Goal: Transaction & Acquisition: Purchase product/service

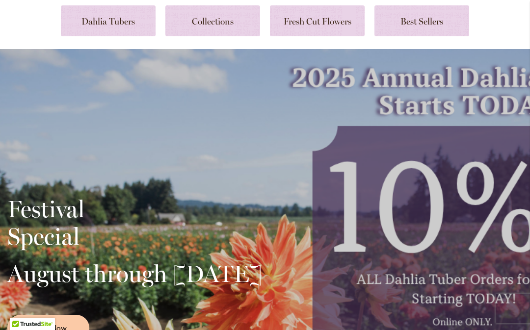
scroll to position [153, 0]
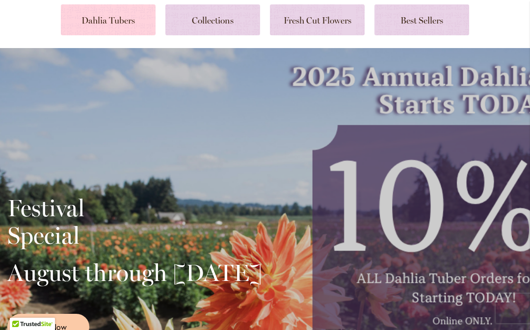
click at [130, 19] on link at bounding box center [108, 19] width 95 height 31
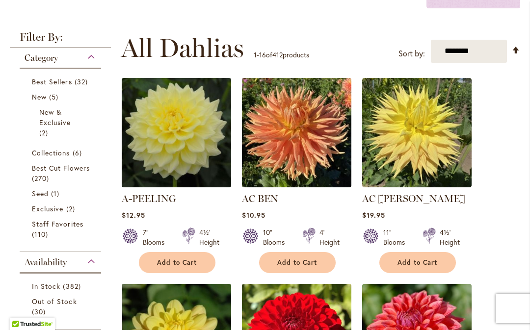
scroll to position [212, 0]
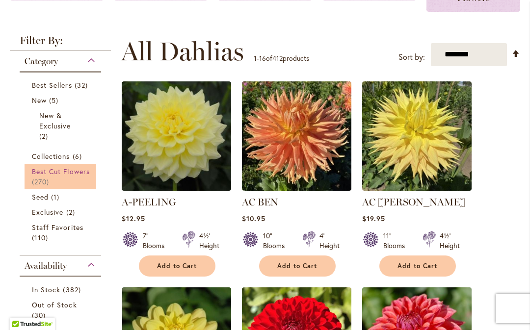
click at [52, 172] on span "Best Cut Flowers" at bounding box center [61, 171] width 58 height 9
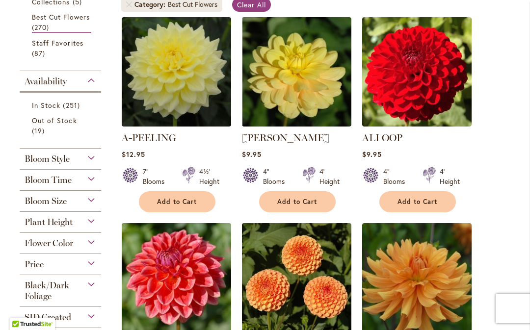
scroll to position [245, 0]
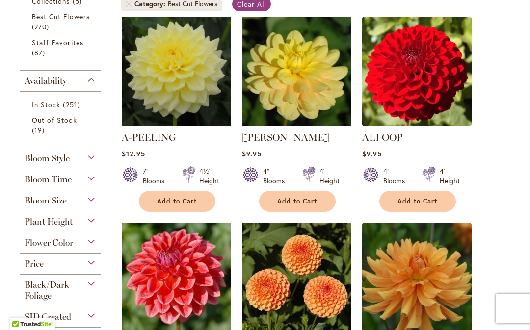
click at [302, 117] on img at bounding box center [296, 71] width 115 height 115
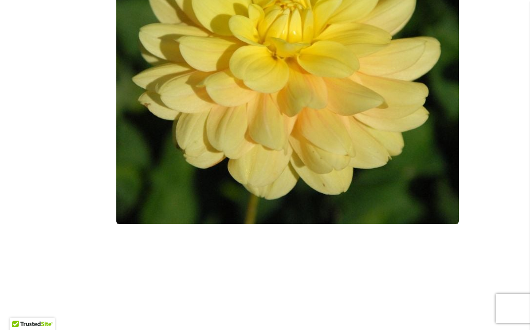
scroll to position [395, 0]
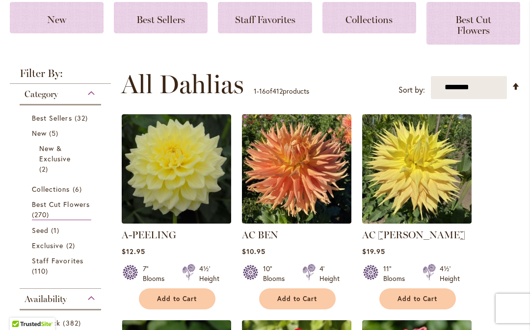
scroll to position [182, 0]
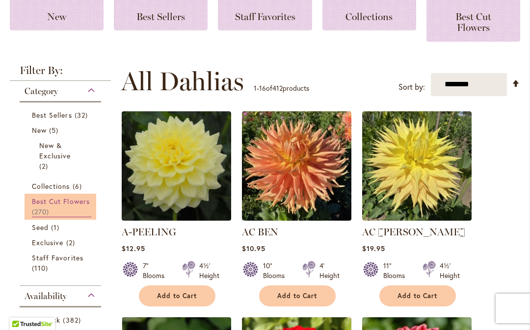
click at [48, 209] on span "270 items" at bounding box center [42, 212] width 20 height 10
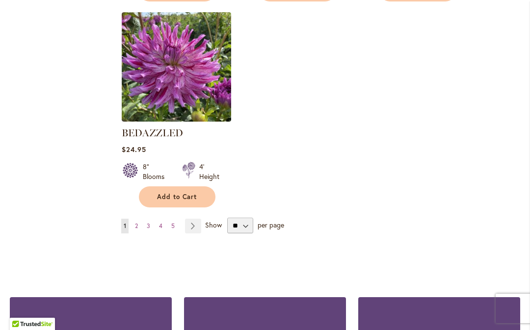
scroll to position [1280, 0]
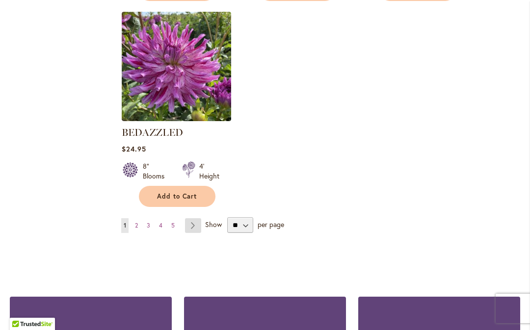
click at [194, 223] on link "Page Next" at bounding box center [193, 225] width 16 height 15
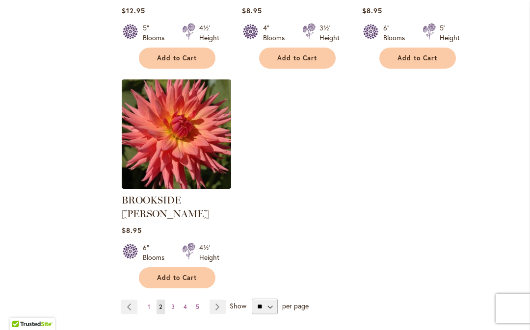
scroll to position [1227, 0]
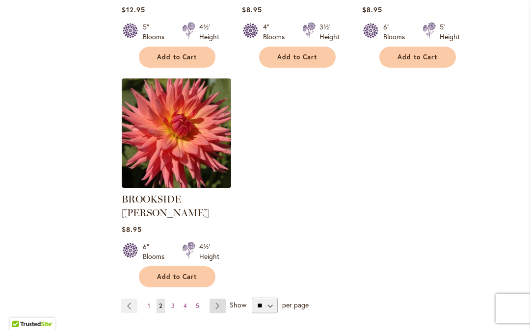
click at [217, 299] on link "Page Next" at bounding box center [218, 306] width 16 height 15
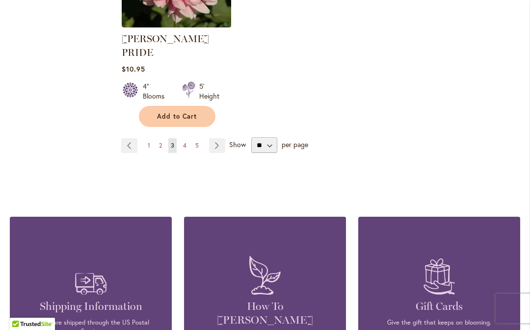
scroll to position [1416, 0]
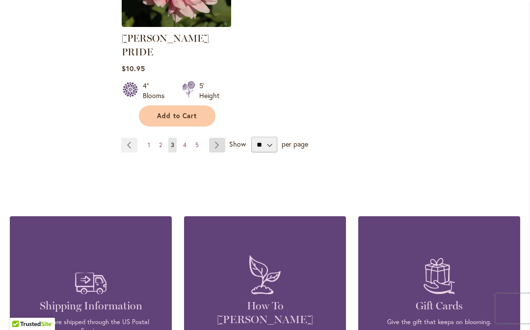
click at [221, 138] on link "Page Next" at bounding box center [217, 145] width 16 height 15
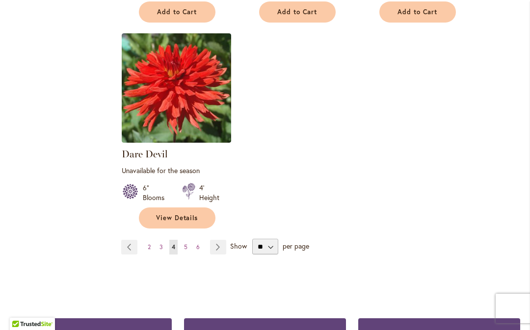
scroll to position [1296, 0]
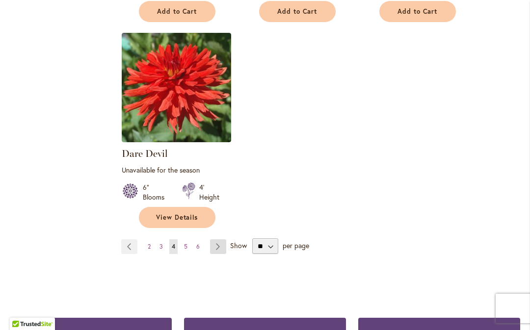
click at [221, 239] on link "Page Next" at bounding box center [218, 246] width 16 height 15
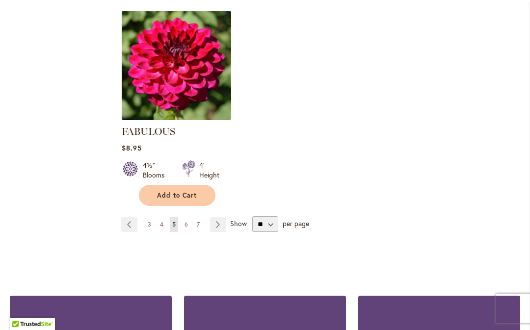
scroll to position [1296, 0]
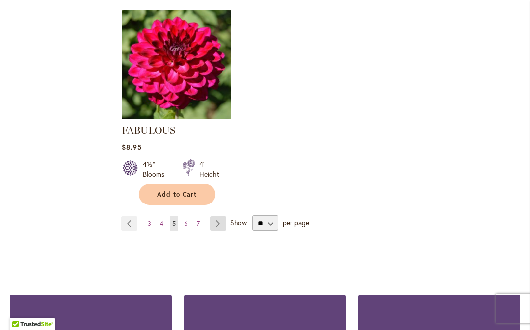
click at [218, 216] on link "Page Next" at bounding box center [218, 223] width 16 height 15
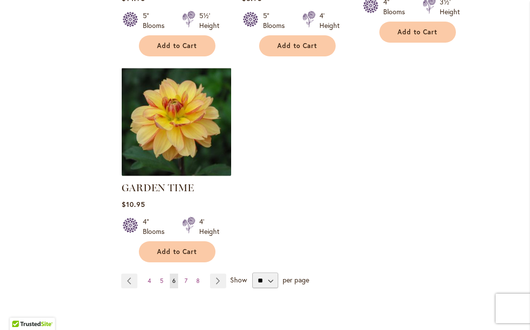
scroll to position [1290, 0]
click at [218, 273] on link "Page Next" at bounding box center [218, 280] width 16 height 15
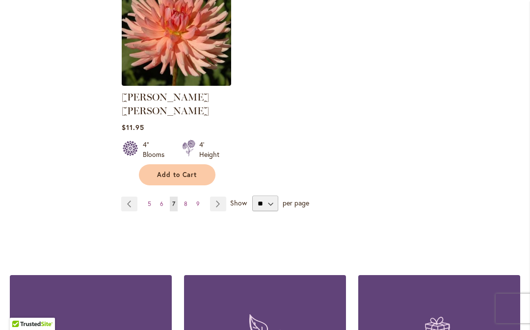
scroll to position [1343, 0]
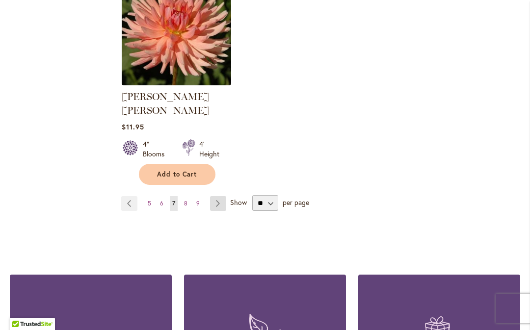
click at [223, 196] on link "Page Next" at bounding box center [218, 203] width 16 height 15
click at [220, 196] on link "Page Next" at bounding box center [218, 203] width 16 height 15
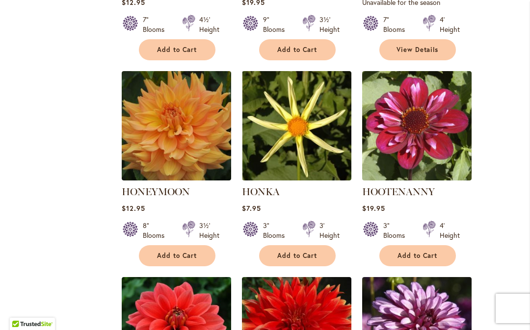
scroll to position [847, 0]
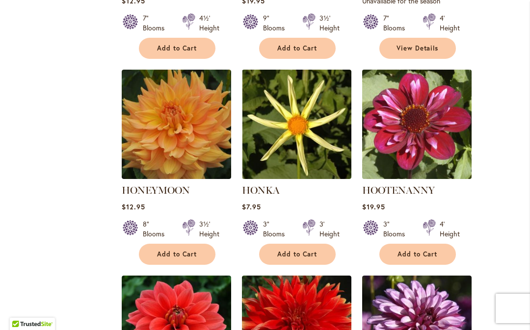
click at [429, 147] on img at bounding box center [416, 124] width 115 height 115
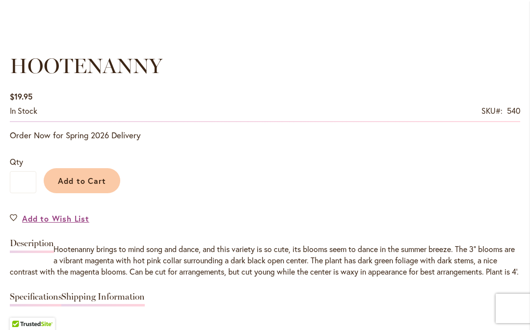
scroll to position [675, 0]
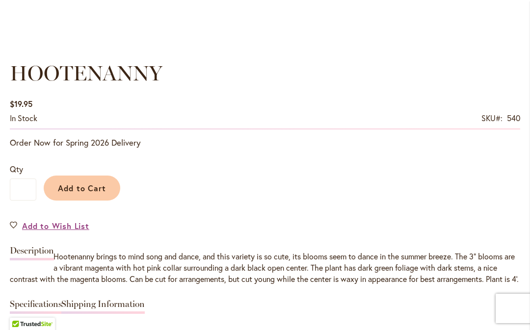
click at [469, 239] on div "HOOTENANNY $19.95 In stock SKU 540 Be the first to review this product Order No…" at bounding box center [265, 336] width 510 height 555
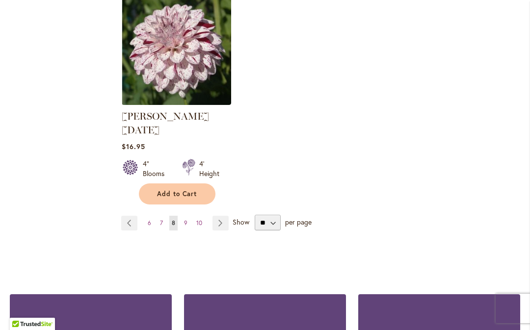
scroll to position [1335, 0]
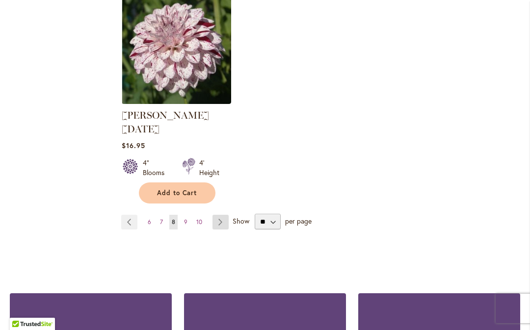
click at [219, 215] on link "Page Next" at bounding box center [220, 222] width 16 height 15
click at [225, 215] on link "Page Next" at bounding box center [220, 222] width 16 height 15
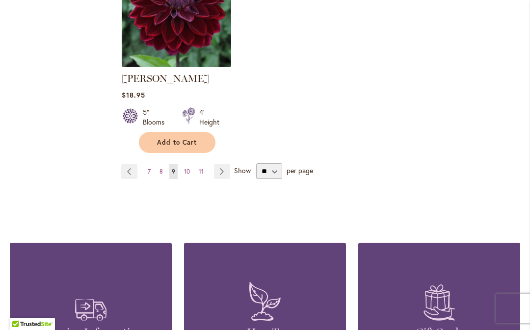
scroll to position [1368, 0]
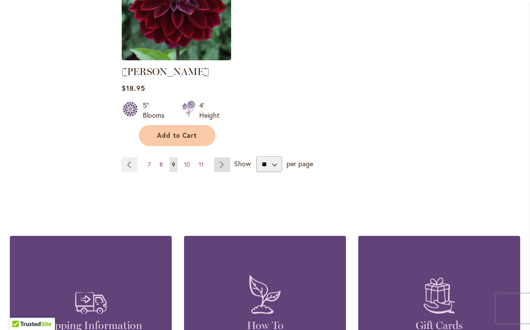
click at [223, 157] on link "Page Next" at bounding box center [222, 164] width 16 height 15
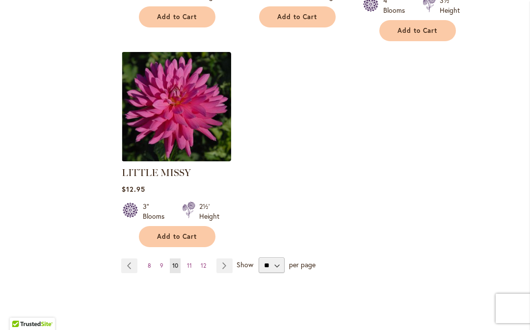
scroll to position [1268, 0]
click at [226, 258] on link "Page Next" at bounding box center [224, 265] width 16 height 15
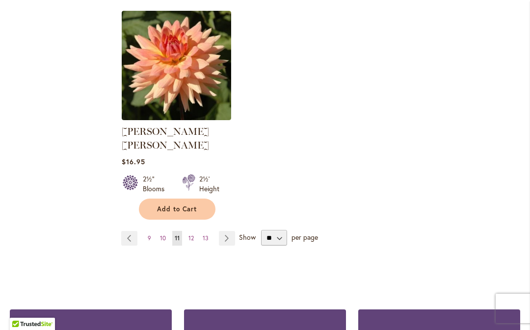
scroll to position [1311, 0]
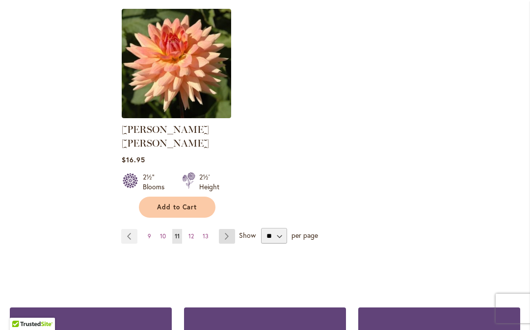
click at [228, 229] on link "Page Next" at bounding box center [227, 236] width 16 height 15
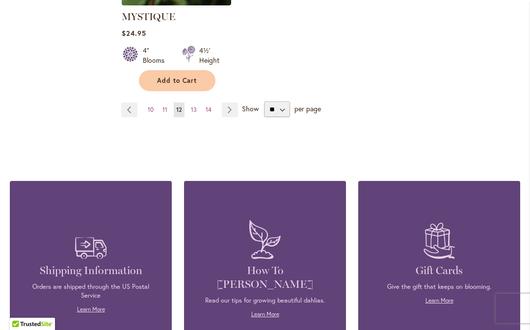
scroll to position [1439, 0]
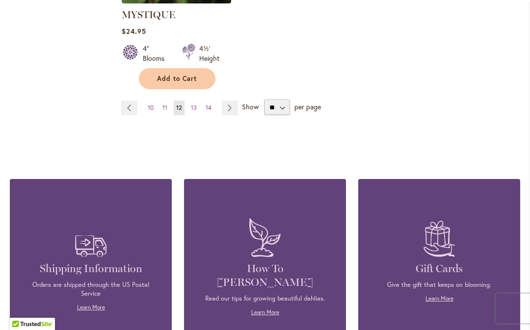
click at [236, 101] on link "Page Next" at bounding box center [230, 108] width 16 height 15
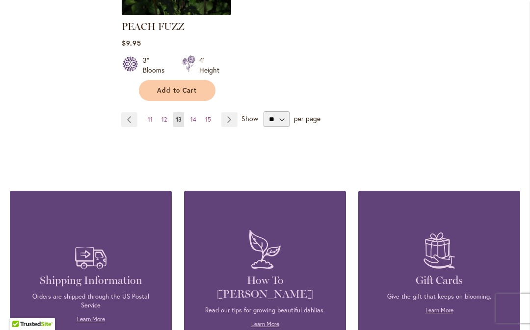
scroll to position [1401, 0]
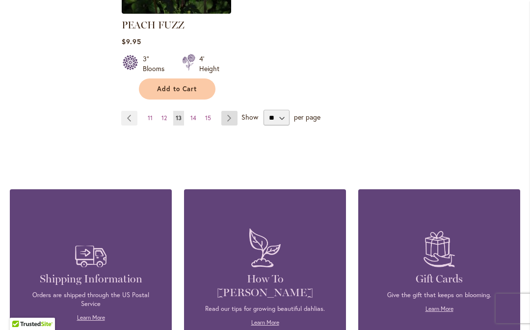
click at [230, 115] on link "Page Next" at bounding box center [229, 118] width 16 height 15
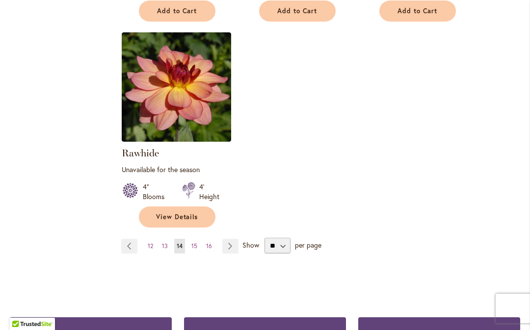
scroll to position [1302, 0]
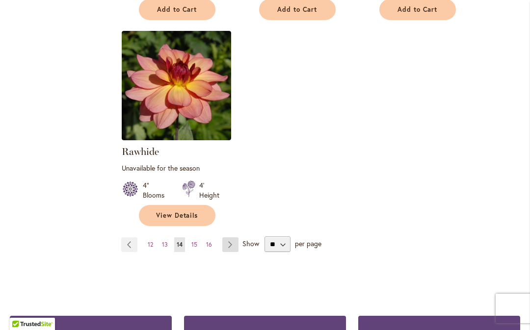
click at [227, 237] on link "Page Next" at bounding box center [230, 244] width 16 height 15
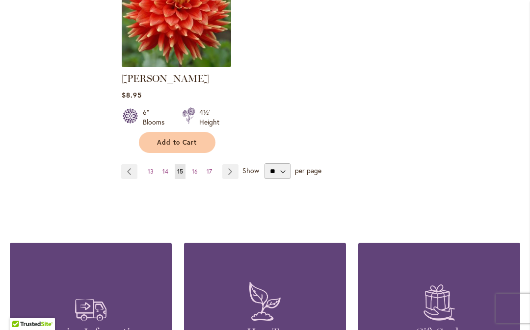
scroll to position [1335, 0]
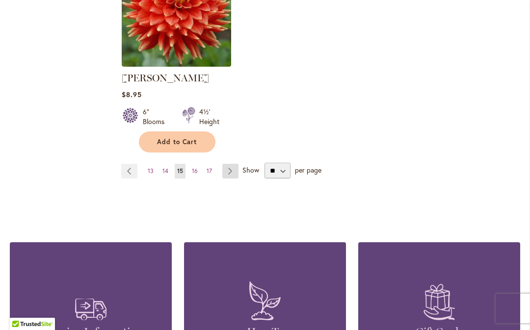
click at [235, 166] on link "Page Next" at bounding box center [230, 171] width 16 height 15
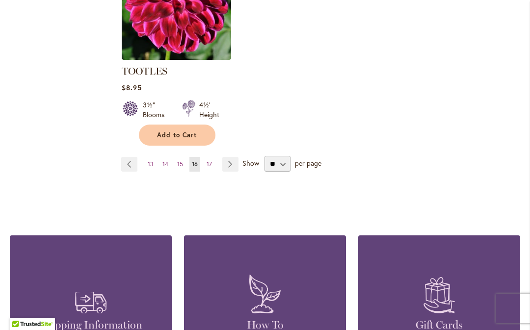
scroll to position [1371, 0]
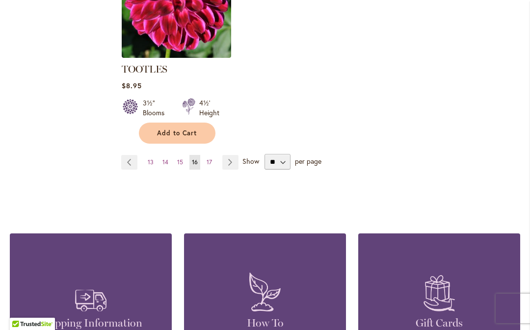
click at [239, 155] on ul "Page Previous Page 13 Page 14 Page 15 You're currently reading page 16 Page 17 …" at bounding box center [181, 162] width 121 height 15
click at [235, 155] on link "Page Next" at bounding box center [230, 162] width 16 height 15
click at [236, 155] on link "Page Next" at bounding box center [230, 162] width 16 height 15
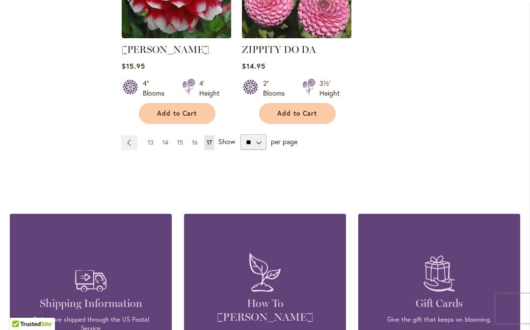
scroll to position [1170, 0]
click at [260, 135] on select "** ** ** **" at bounding box center [253, 143] width 26 height 16
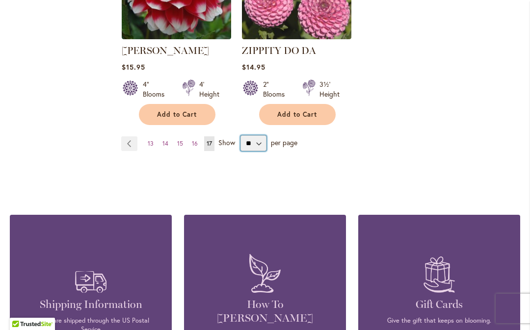
scroll to position [1174, 0]
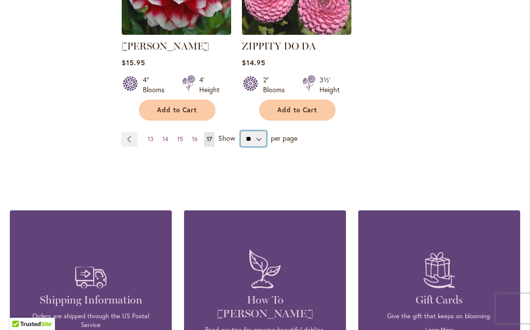
click at [260, 131] on select "** ** ** **" at bounding box center [253, 139] width 26 height 16
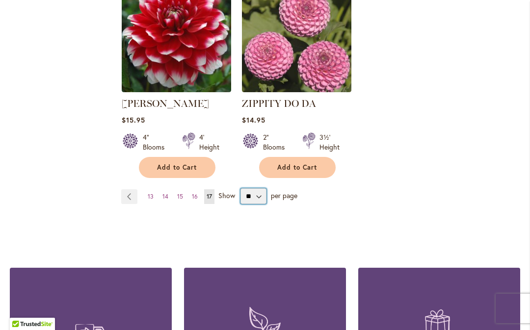
scroll to position [1122, 0]
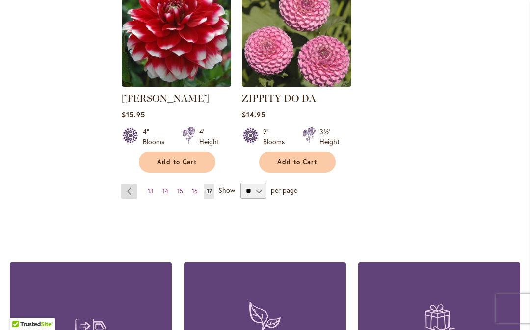
click at [130, 184] on link "Page Previous" at bounding box center [129, 191] width 16 height 15
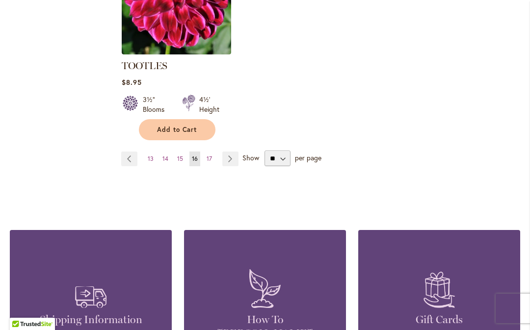
scroll to position [1376, 0]
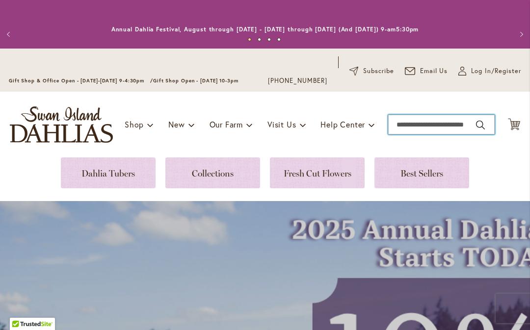
click at [446, 120] on input "Search" at bounding box center [441, 125] width 106 height 20
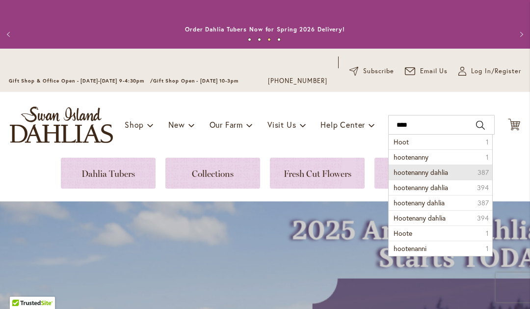
click at [448, 172] on span "hootenanny dahlia" at bounding box center [421, 171] width 54 height 9
type input "**********"
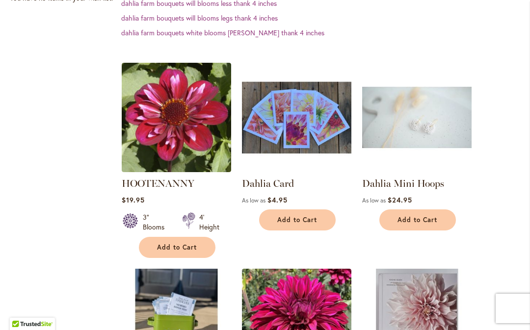
scroll to position [311, 0]
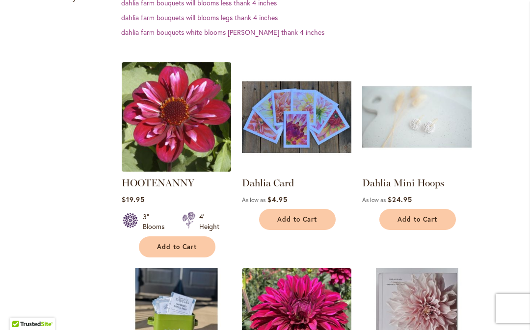
click at [192, 120] on img at bounding box center [176, 116] width 115 height 115
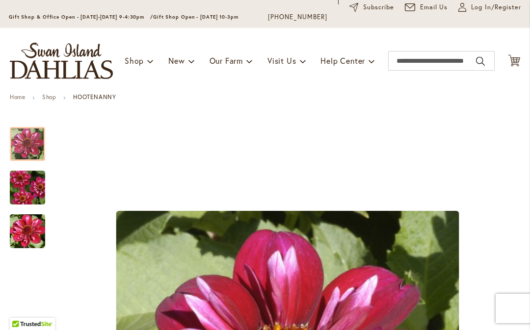
scroll to position [58, 0]
